Goal: Information Seeking & Learning: Learn about a topic

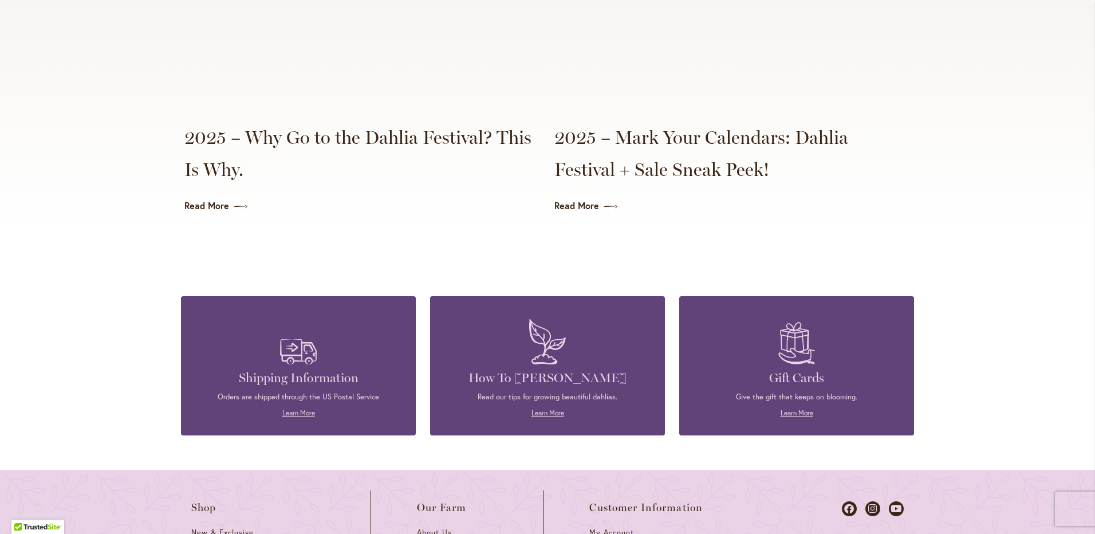
scroll to position [2865, 0]
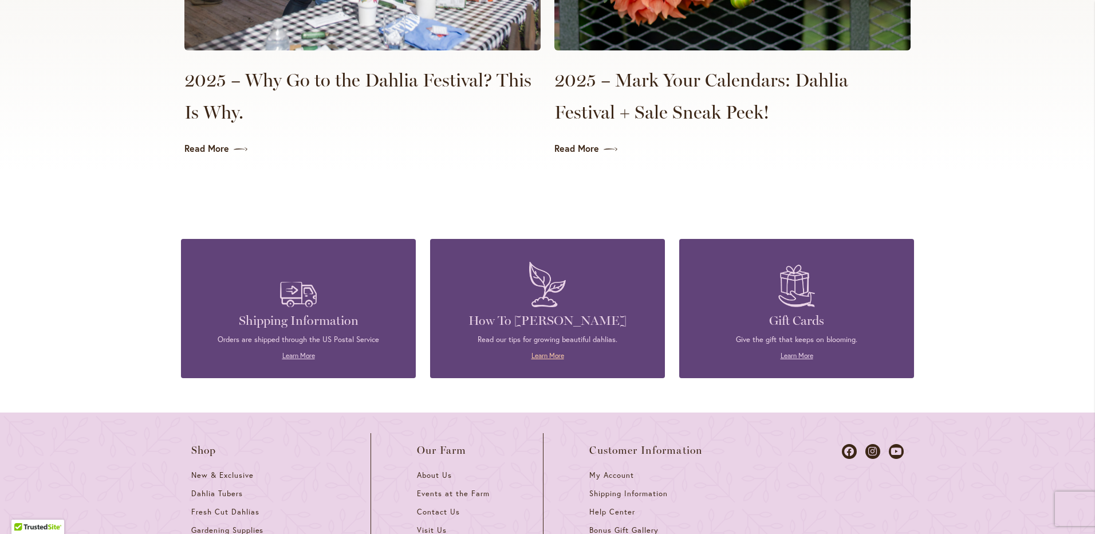
click at [551, 351] on link "Learn More" at bounding box center [548, 355] width 33 height 9
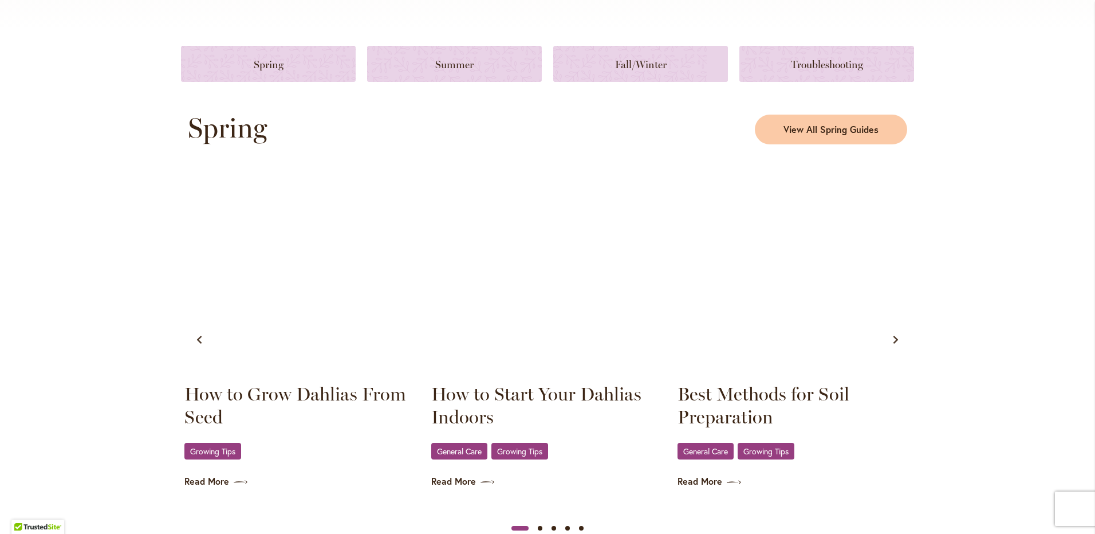
scroll to position [516, 0]
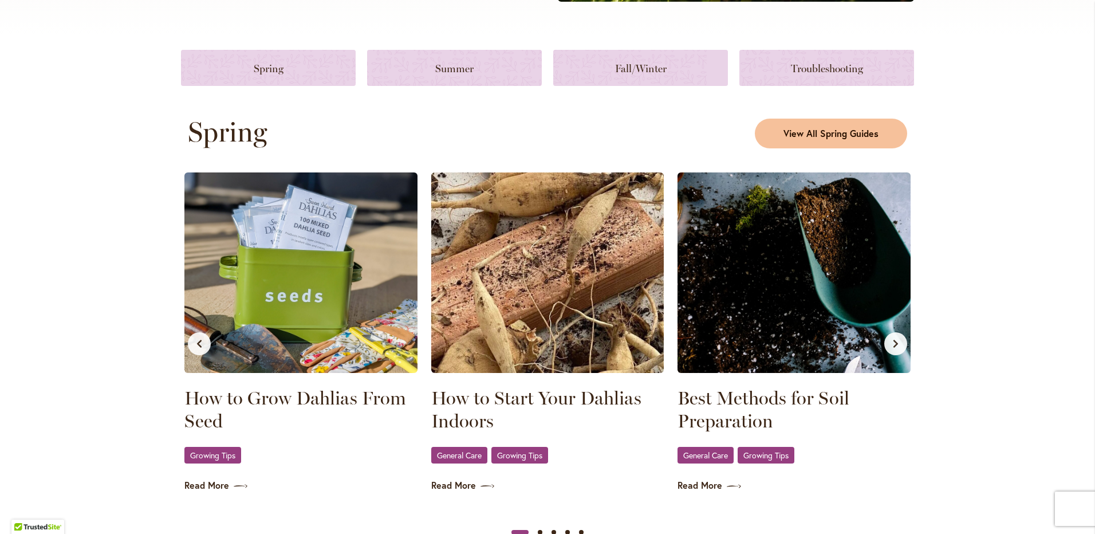
click at [828, 132] on span "View All Spring Guides" at bounding box center [831, 133] width 95 height 13
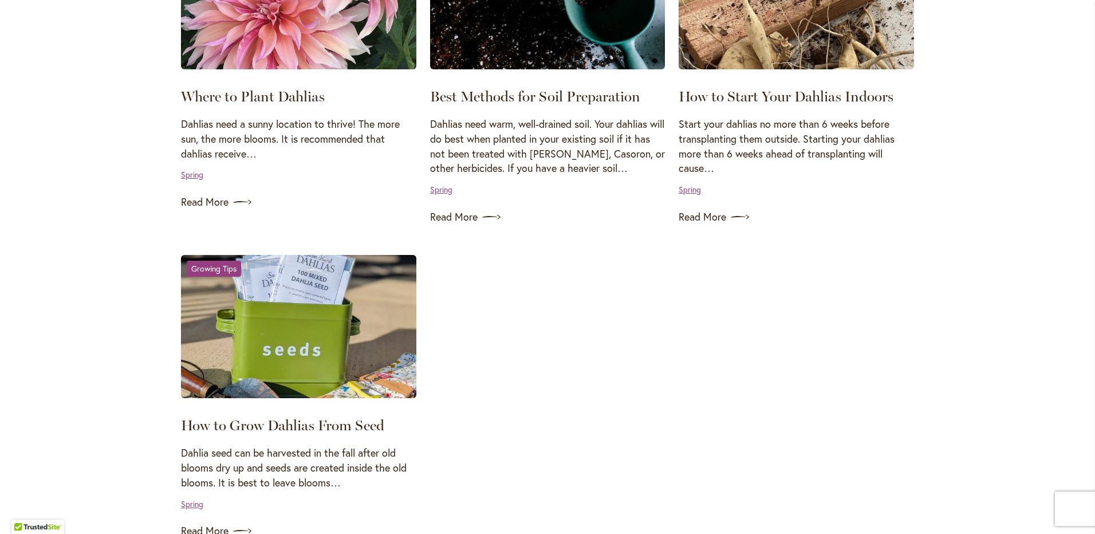
scroll to position [1031, 0]
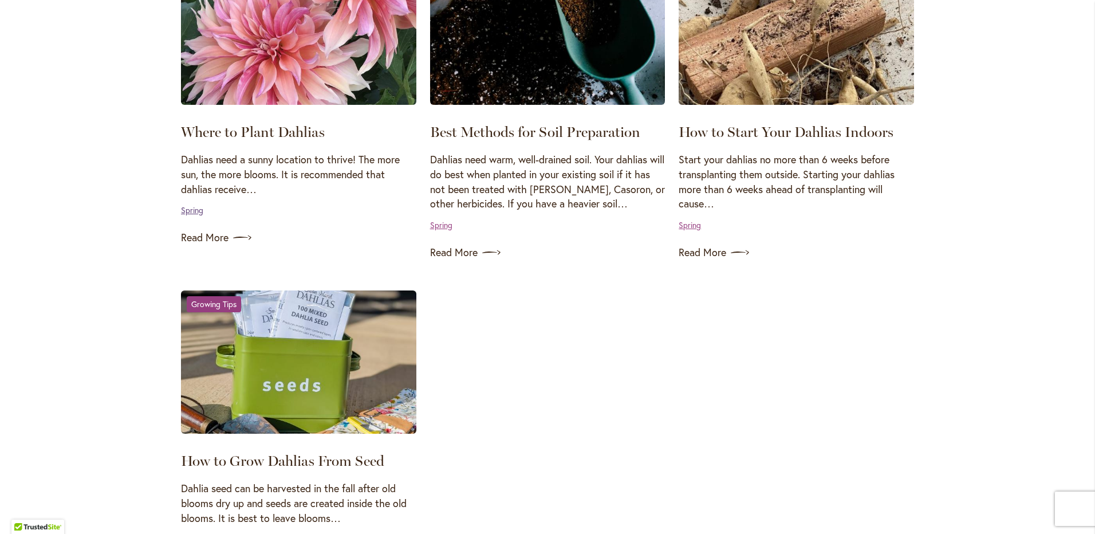
click at [195, 213] on link "Spring" at bounding box center [192, 210] width 22 height 11
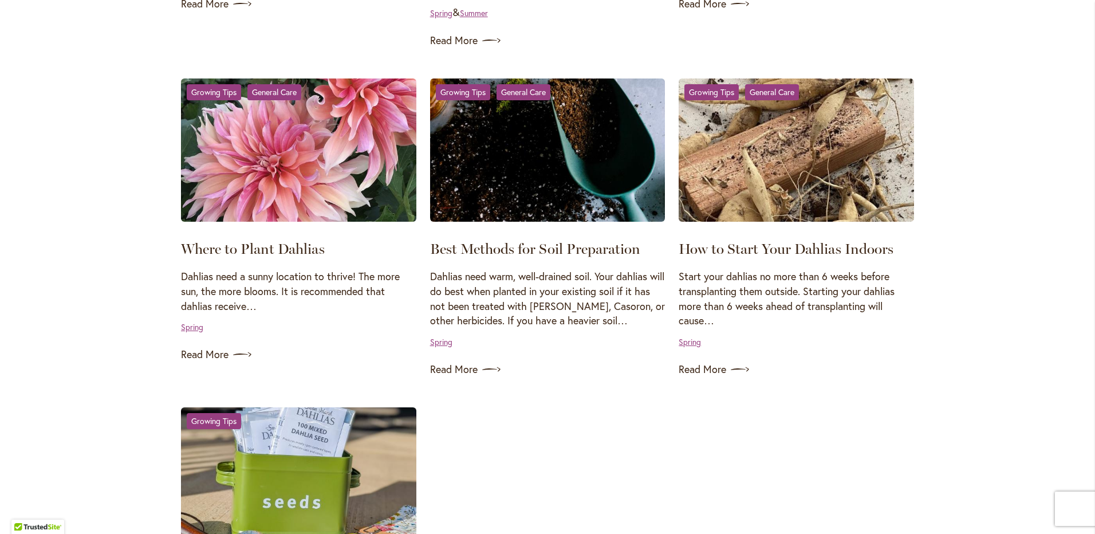
scroll to position [1031, 0]
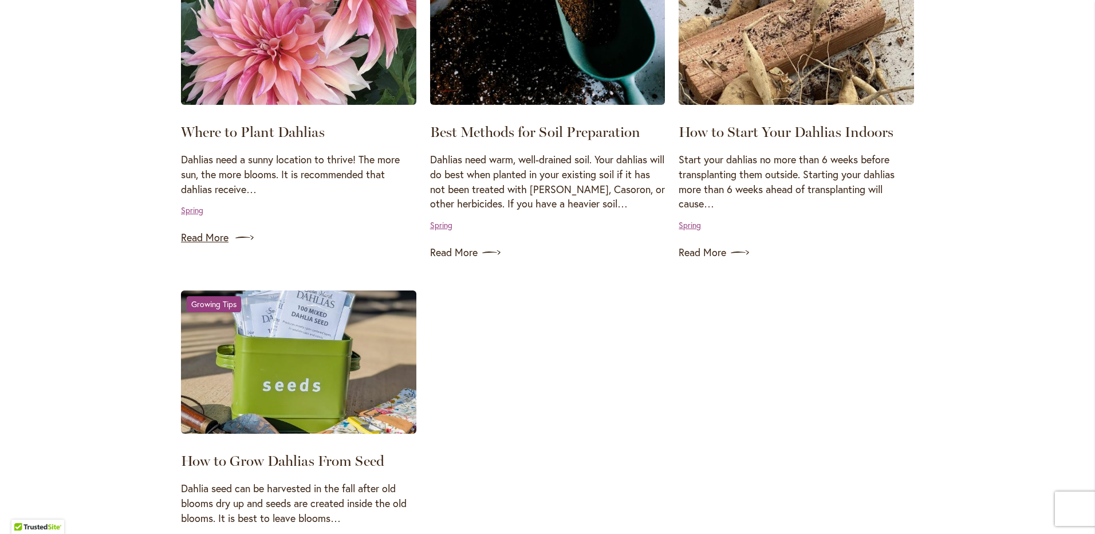
click at [202, 238] on link "Read More" at bounding box center [298, 238] width 235 height 18
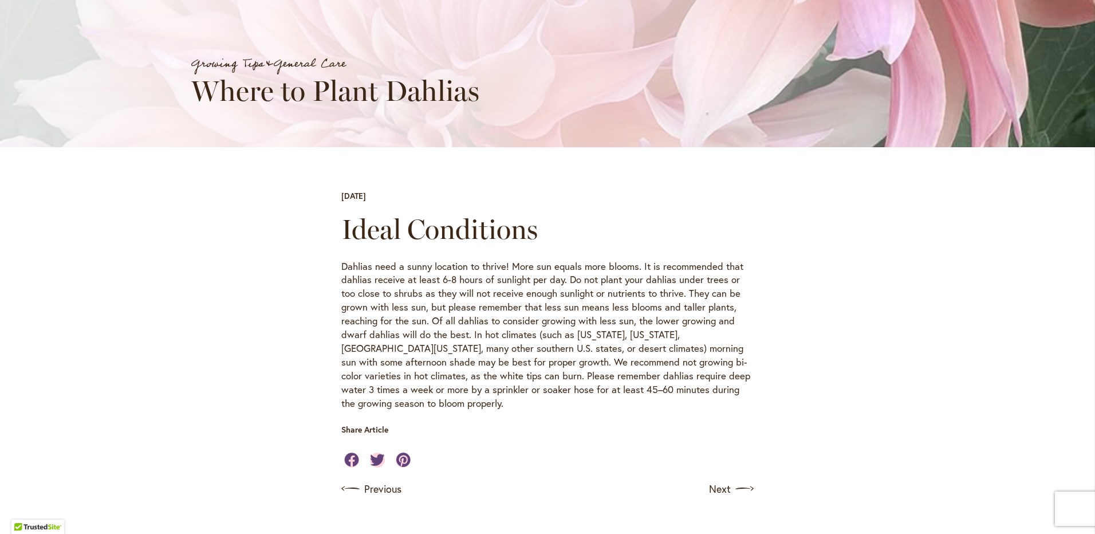
scroll to position [172, 0]
